Goal: Information Seeking & Learning: Learn about a topic

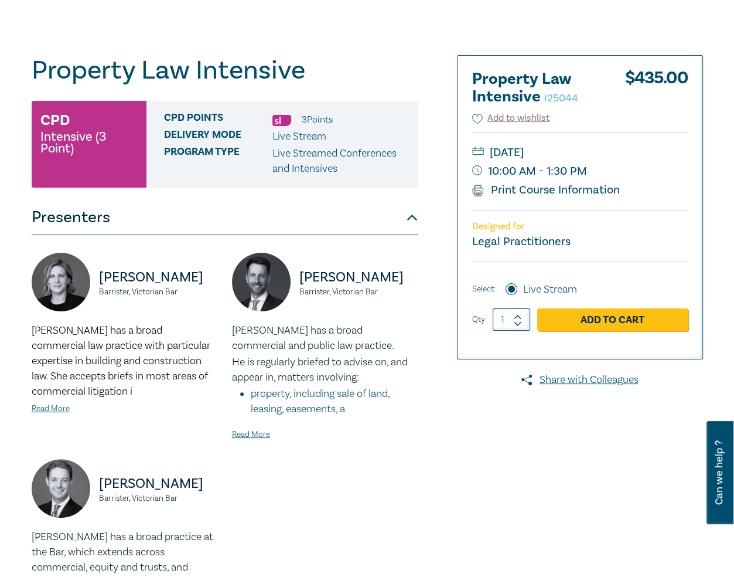
scroll to position [70, 0]
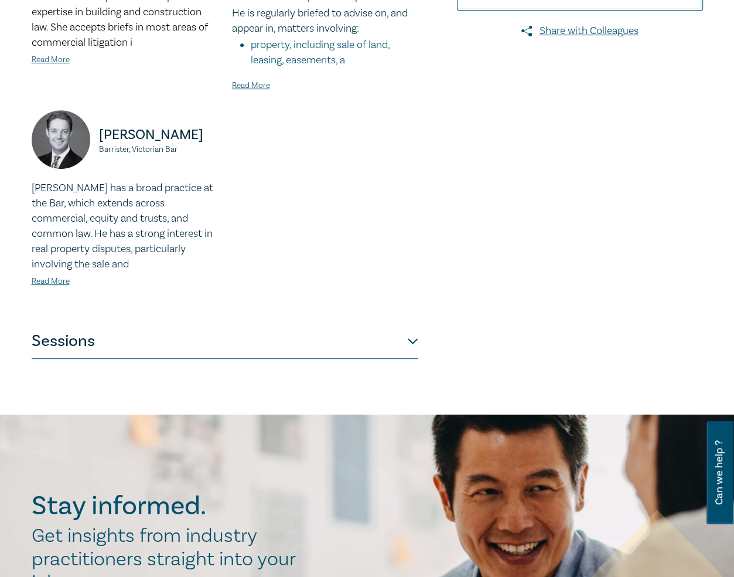
click at [382, 326] on button "Sessions" at bounding box center [225, 340] width 387 height 35
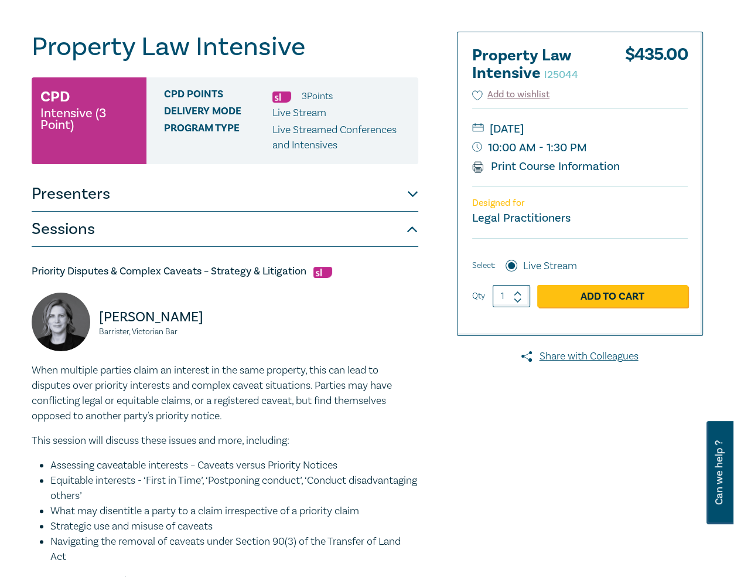
scroll to position [0, 0]
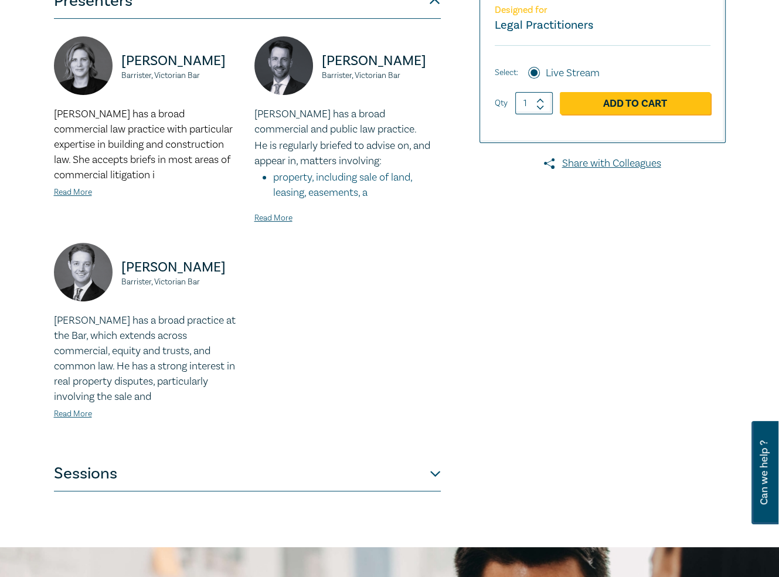
scroll to position [293, 0]
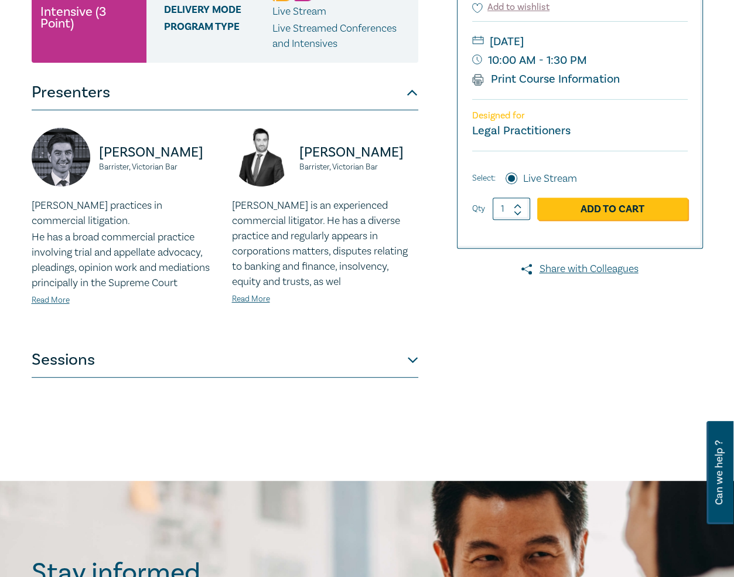
scroll to position [291, 0]
click at [385, 368] on button "Sessions" at bounding box center [225, 359] width 387 height 35
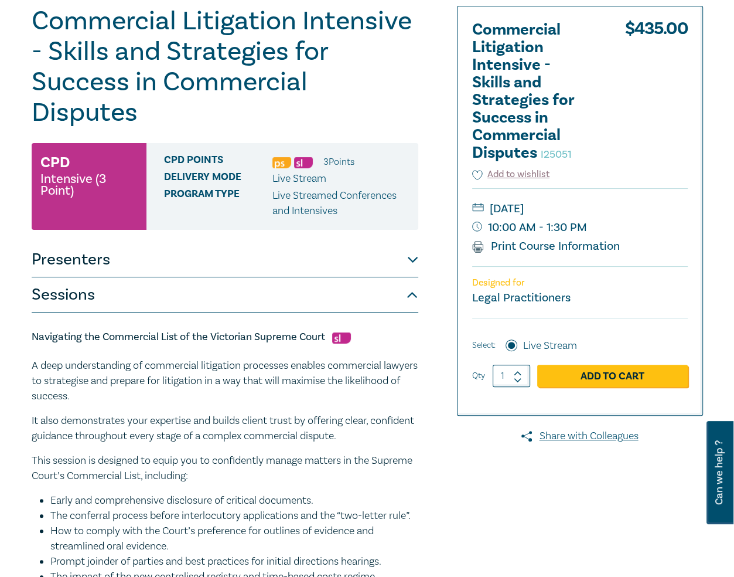
scroll to position [0, 0]
